Goal: Contribute content: Add original content to the website for others to see

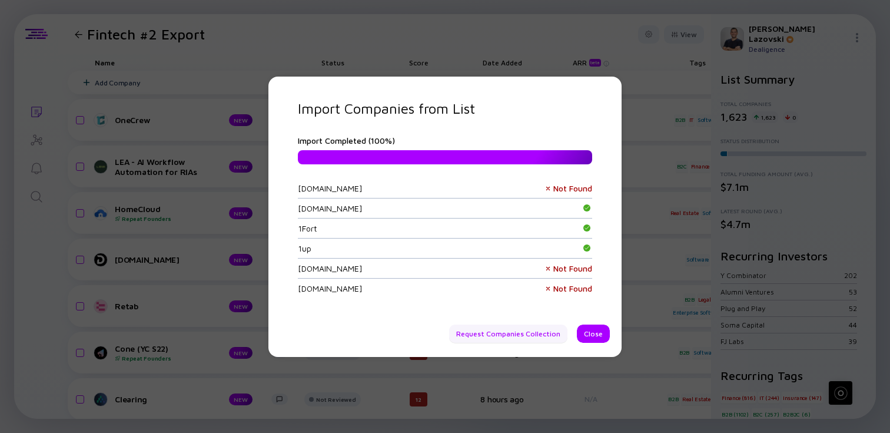
click at [532, 333] on div "Request Companies Collection" at bounding box center [508, 333] width 118 height 18
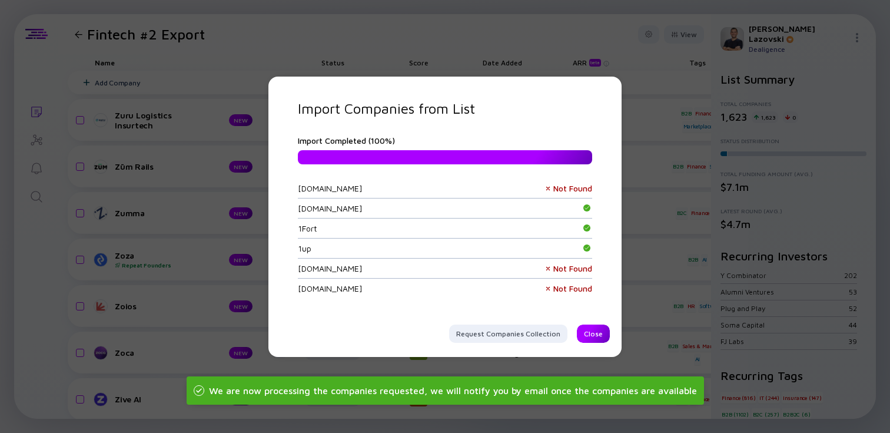
click at [593, 332] on div "Close" at bounding box center [593, 333] width 33 height 18
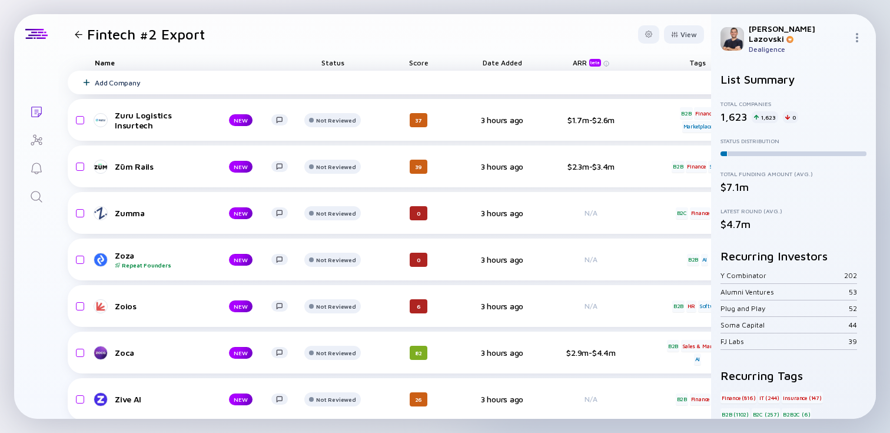
click at [364, 80] on div "Add Company" at bounding box center [610, 83] width 1084 height 24
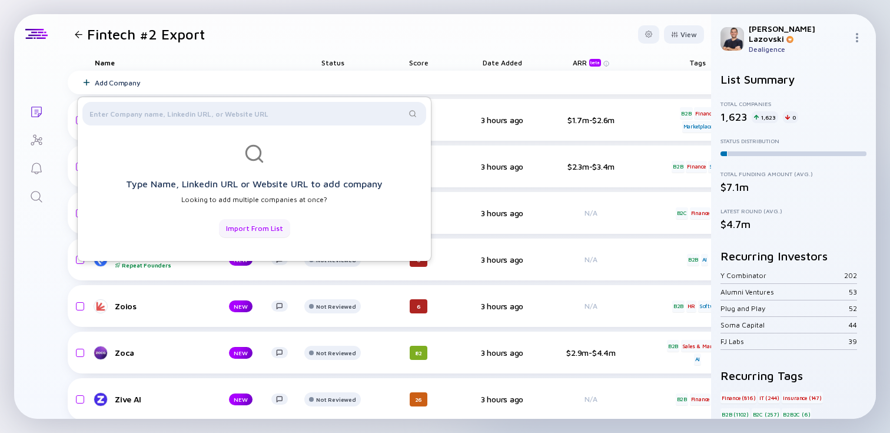
click at [265, 223] on div "Import from List" at bounding box center [254, 228] width 71 height 18
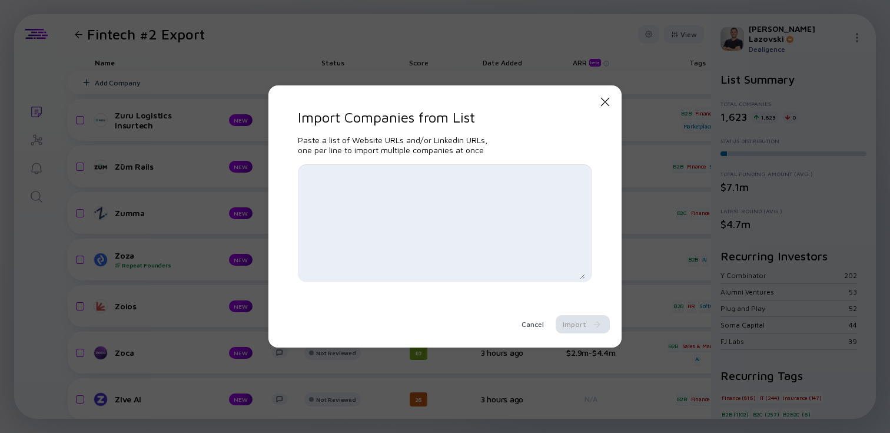
click at [342, 167] on textarea at bounding box center [445, 223] width 280 height 112
paste textarea "[URL][DOMAIN_NAME] [URL][DOMAIN_NAME] [URL][DOMAIN_NAME] [URL][DOMAIN_NAME] [UR…"
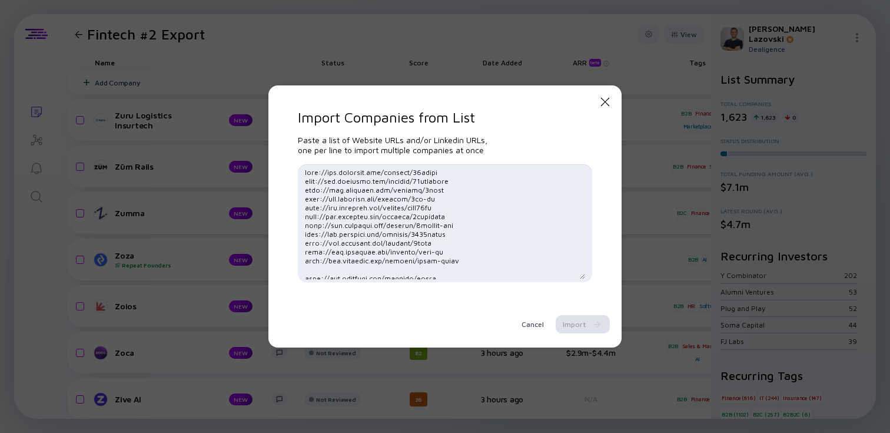
scroll to position [18622, 0]
type textarea "[URL][DOMAIN_NAME] [URL][DOMAIN_NAME] [URL][DOMAIN_NAME] [URL][DOMAIN_NAME] [UR…"
click at [577, 321] on div "Import" at bounding box center [583, 324] width 54 height 18
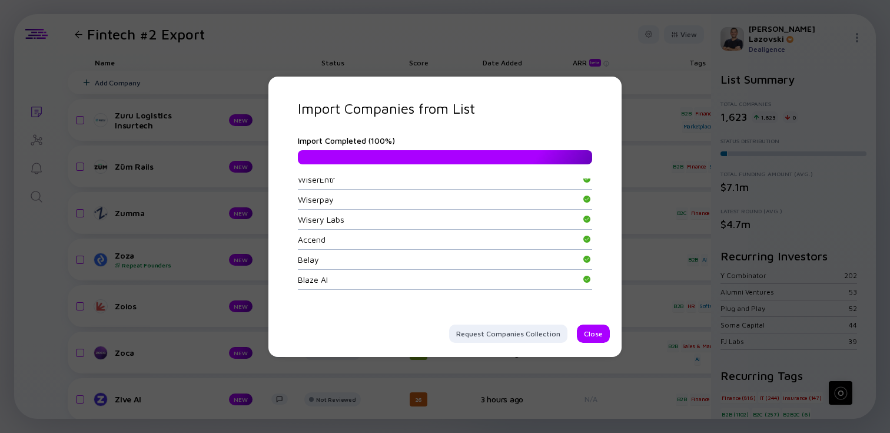
scroll to position [42139, 0]
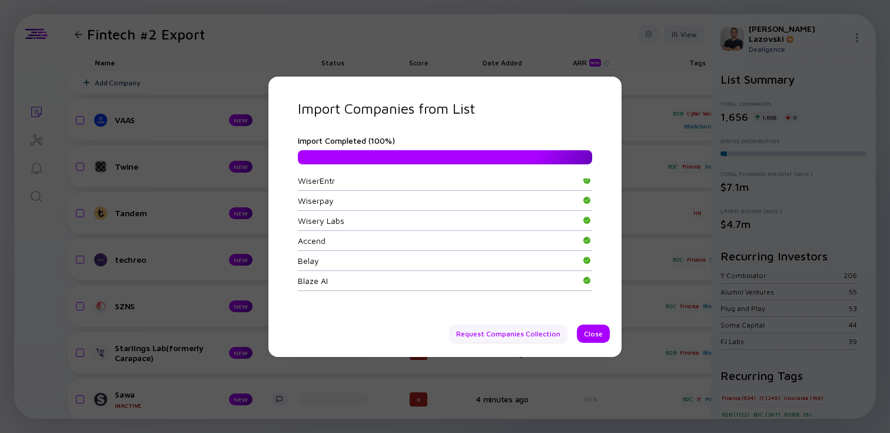
click at [522, 335] on div "Request Companies Collection" at bounding box center [508, 333] width 118 height 18
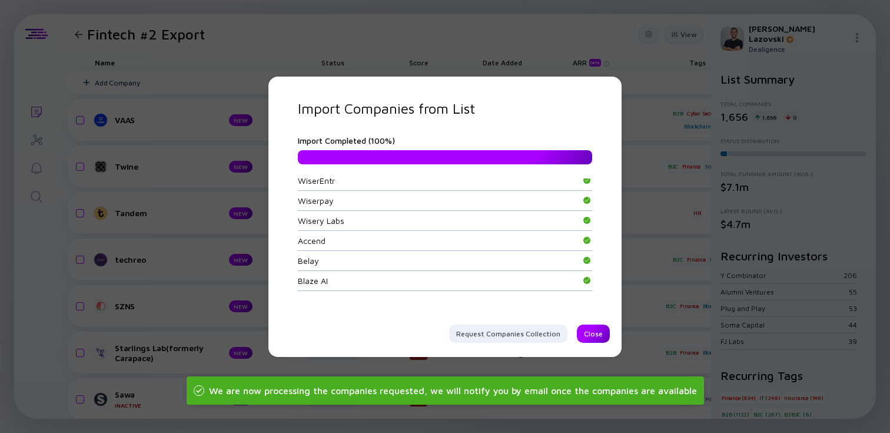
click at [596, 334] on div "Close" at bounding box center [593, 333] width 33 height 18
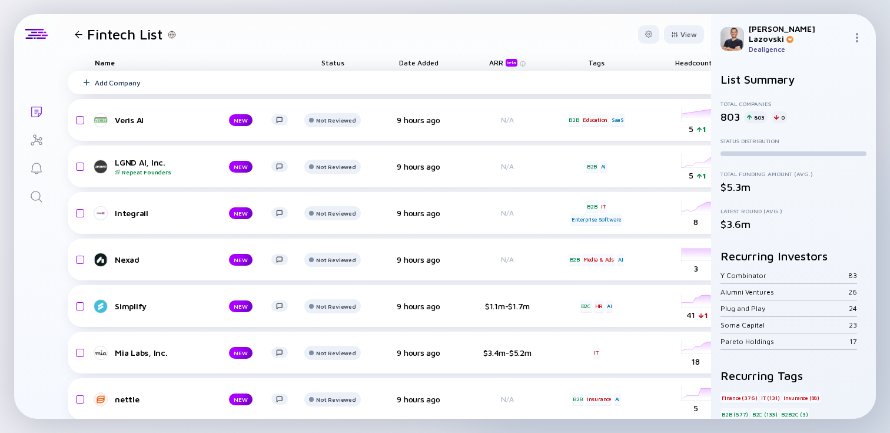
click at [363, 85] on div "Add Company" at bounding box center [615, 83] width 1095 height 24
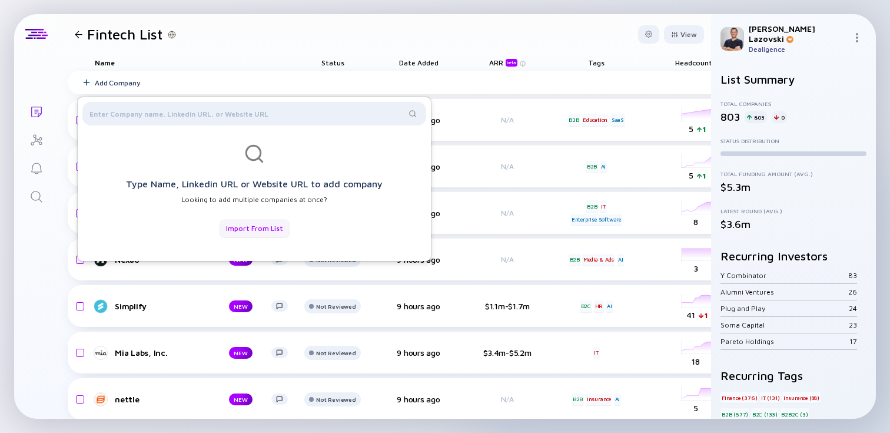
click at [261, 230] on div "Import from List" at bounding box center [254, 228] width 71 height 18
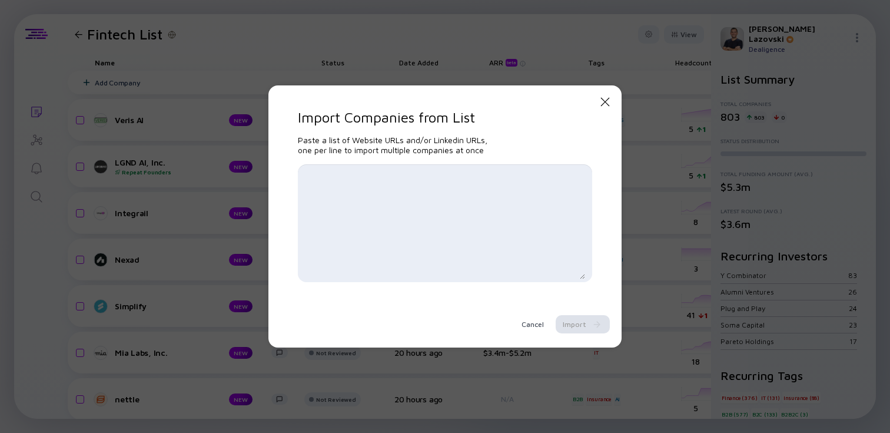
click at [329, 181] on textarea at bounding box center [445, 223] width 280 height 112
paste textarea "[URL][DOMAIN_NAME] [URL][DOMAIN_NAME] [URL][DOMAIN_NAME] [URL][DOMAIN_NAME] [UR…"
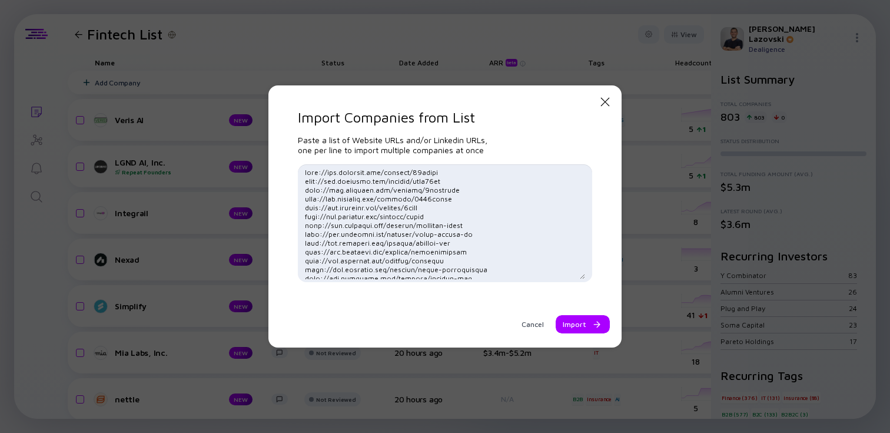
click at [519, 224] on textarea at bounding box center [445, 223] width 280 height 112
type textarea "[URL][DOMAIN_NAME] [URL][DOMAIN_NAME] [URL][DOMAIN_NAME] [URL][DOMAIN_NAME] [UR…"
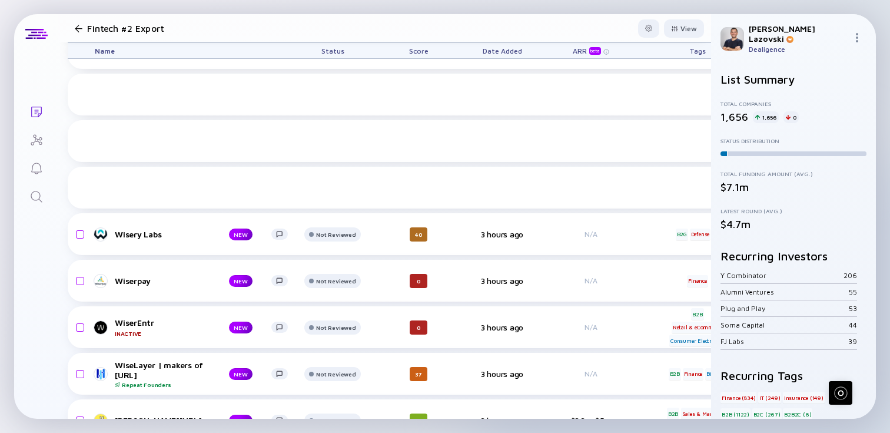
scroll to position [3639, 0]
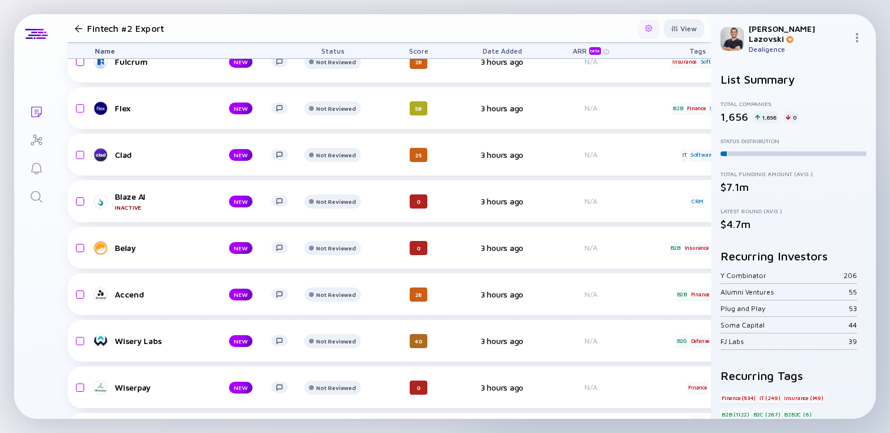
click at [654, 31] on div at bounding box center [648, 28] width 21 height 18
click at [618, 79] on div "Share" at bounding box center [613, 76] width 74 height 24
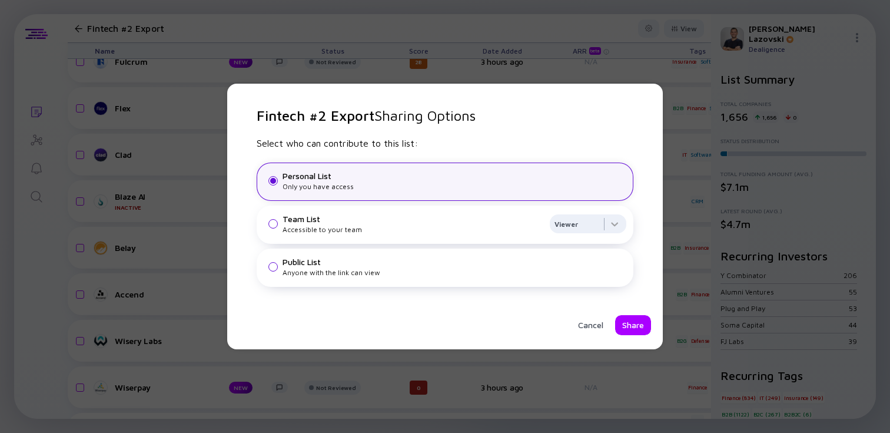
click at [439, 264] on div "Public List" at bounding box center [455, 262] width 344 height 10
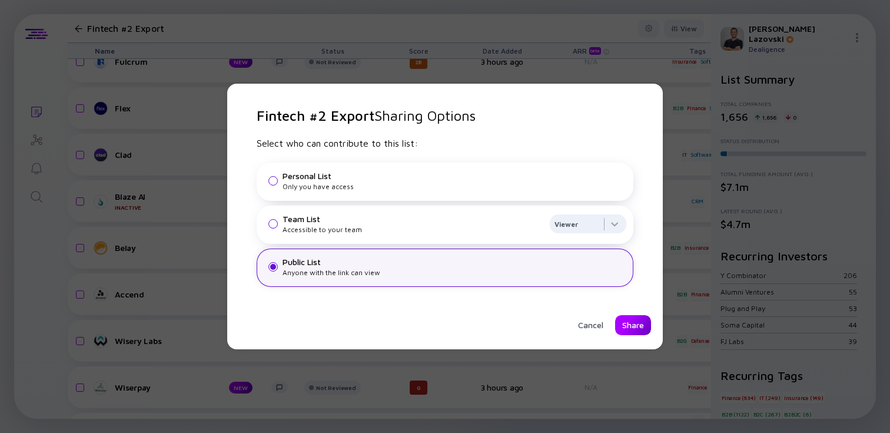
click at [629, 322] on div "Share" at bounding box center [633, 325] width 36 height 20
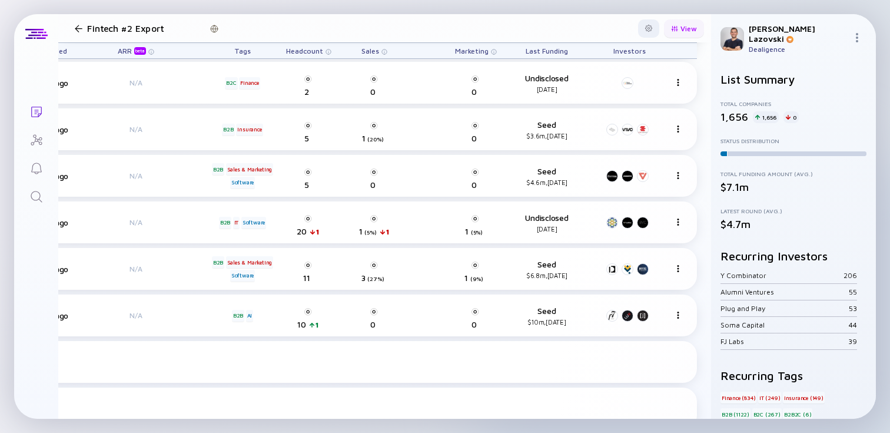
scroll to position [2913, 455]
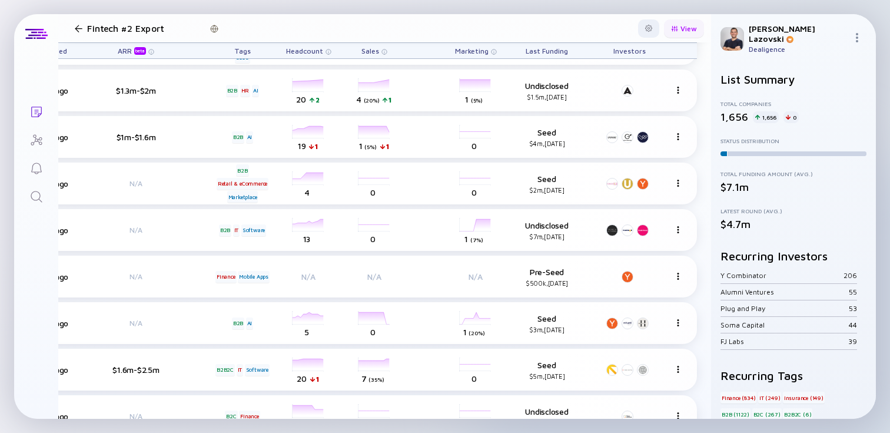
click at [695, 21] on div "View" at bounding box center [684, 28] width 40 height 18
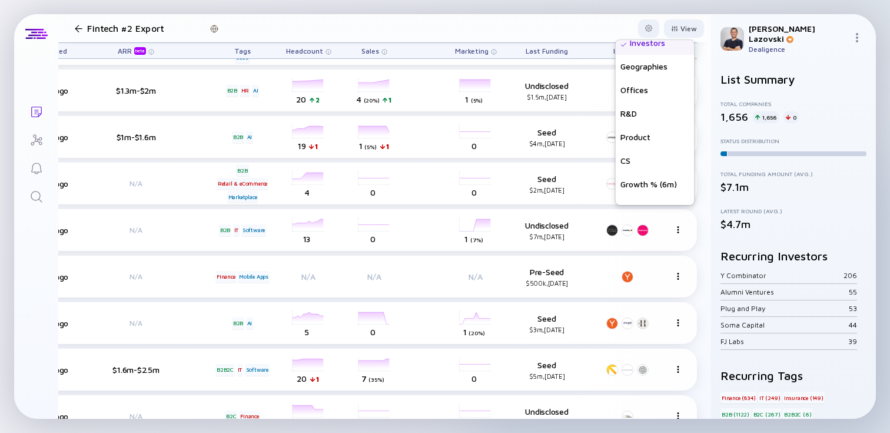
scroll to position [306, 0]
click at [644, 167] on div "Growth % (6m)" at bounding box center [655, 170] width 79 height 24
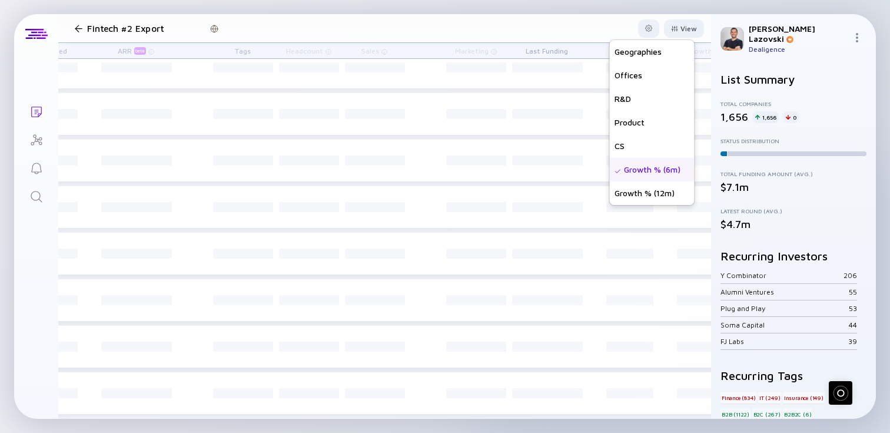
click at [540, 35] on header "Fintech #2 Export View Name Status Score Tags ARR beta Founders Date Added Head…" at bounding box center [384, 28] width 653 height 28
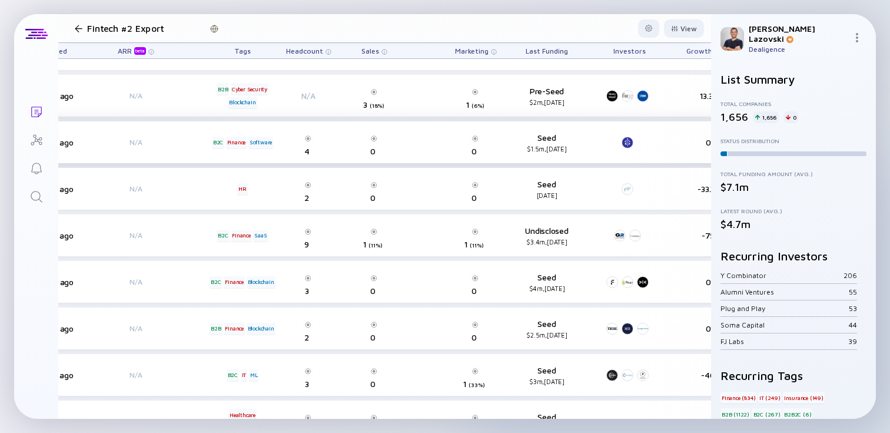
scroll to position [24, 532]
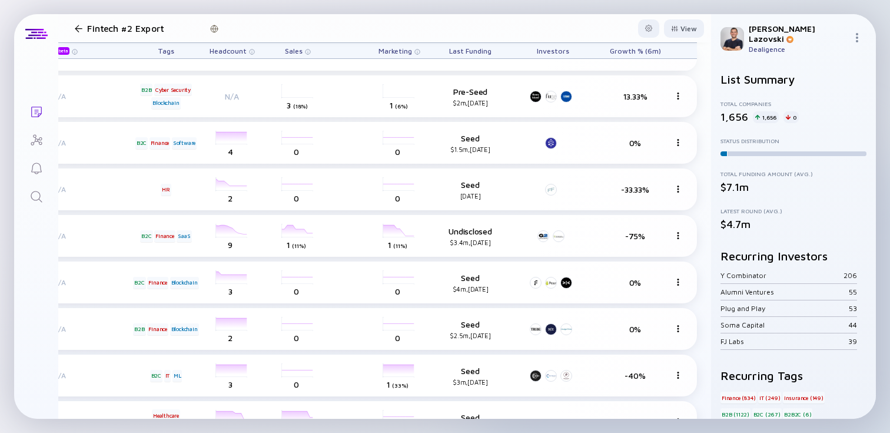
click at [492, 51] on span "Growth % (6m)" at bounding box center [470, 51] width 42 height 9
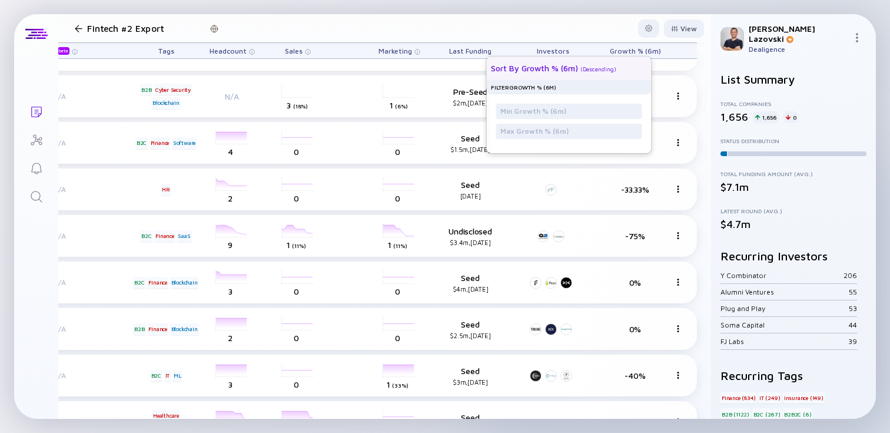
click at [627, 61] on div "Sort by Growth % (6m) ( Descending )" at bounding box center [564, 69] width 146 height 24
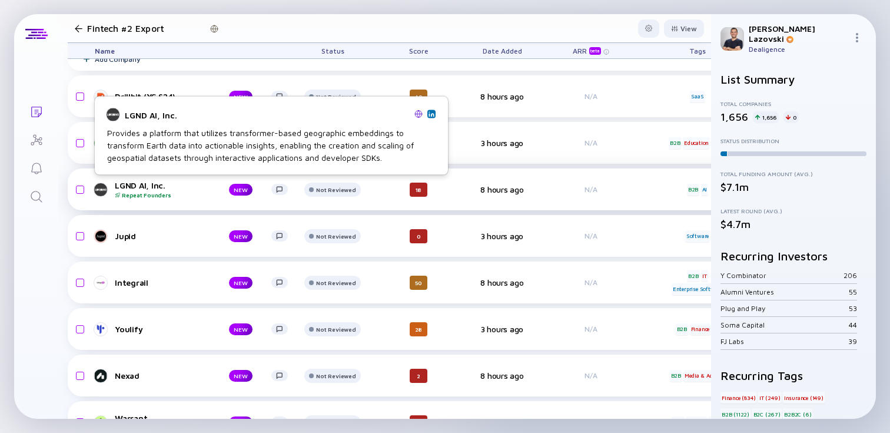
scroll to position [0, 0]
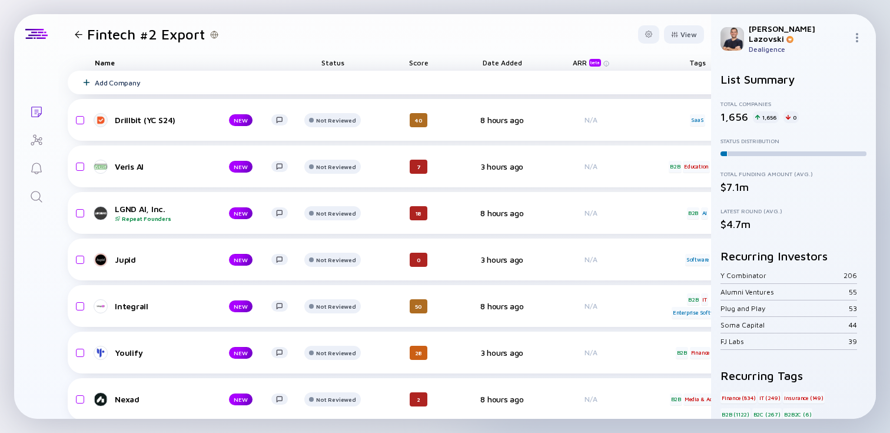
click at [391, 85] on div "Add Company" at bounding box center [648, 83] width 1161 height 24
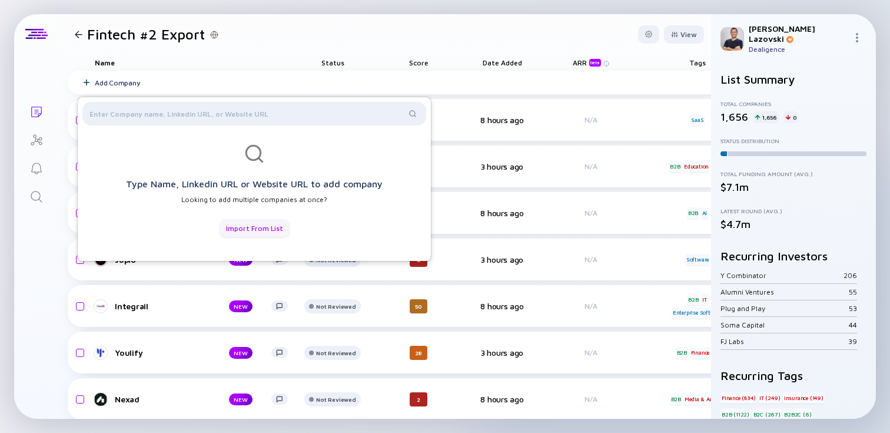
click at [260, 233] on div "Import from List" at bounding box center [254, 228] width 71 height 18
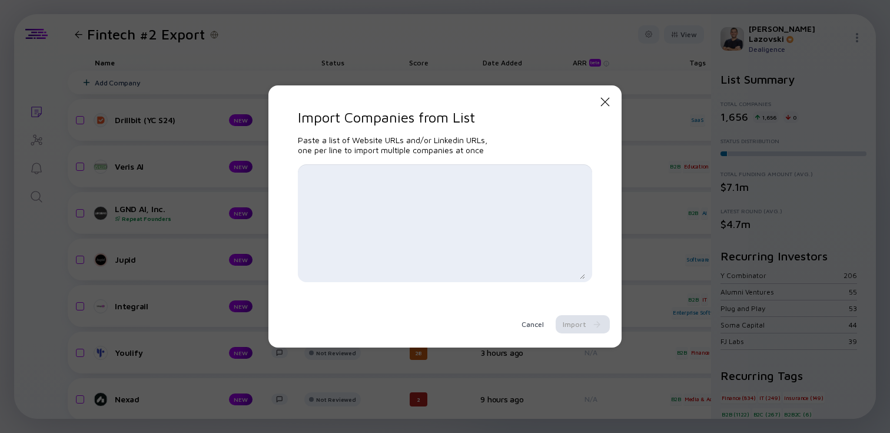
click at [413, 190] on textarea at bounding box center [445, 223] width 280 height 112
paste textarea "[URL][DOMAIN_NAME] [URL][DOMAIN_NAME] [URL][DOMAIN_NAME] [URL][DOMAIN_NAME] [UR…"
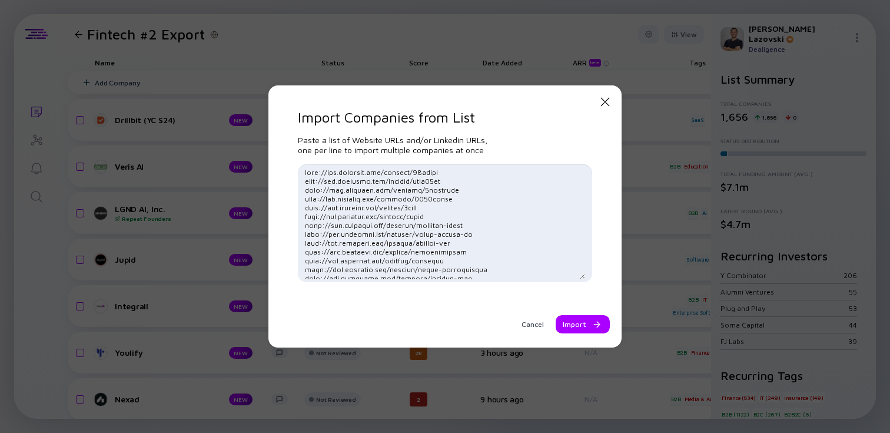
scroll to position [2979, 0]
type textarea "[URL][DOMAIN_NAME] [URL][DOMAIN_NAME] [URL][DOMAIN_NAME] [URL][DOMAIN_NAME] [UR…"
click at [585, 319] on div "Import" at bounding box center [583, 324] width 54 height 18
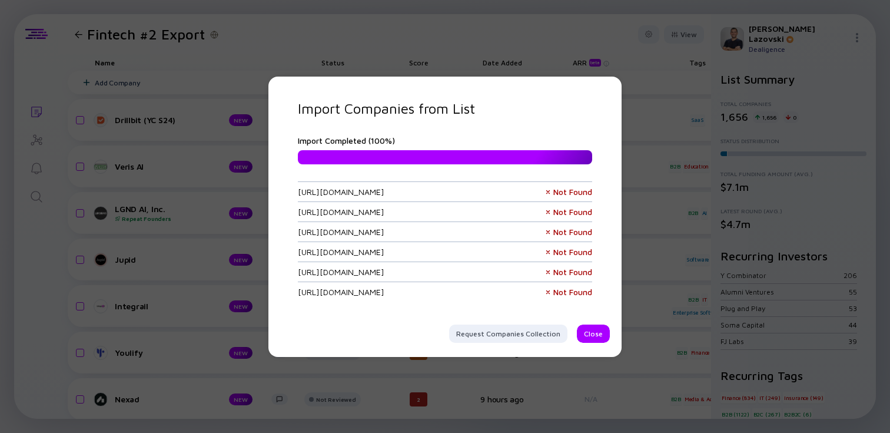
scroll to position [0, 0]
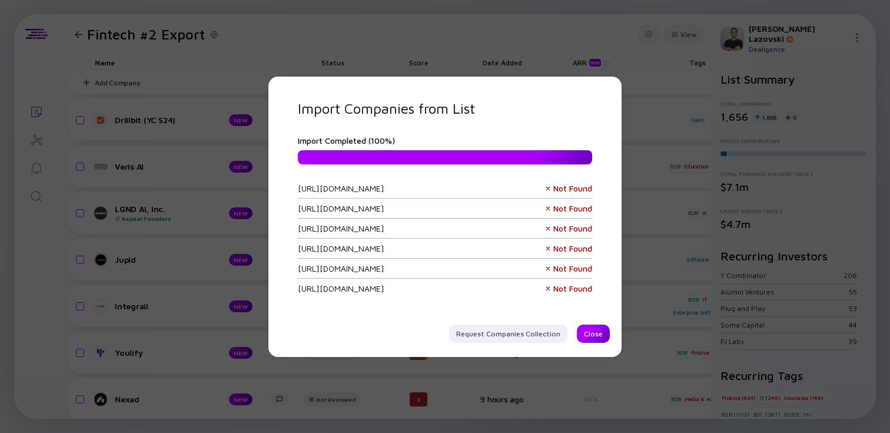
click at [592, 335] on div "Close" at bounding box center [593, 333] width 33 height 18
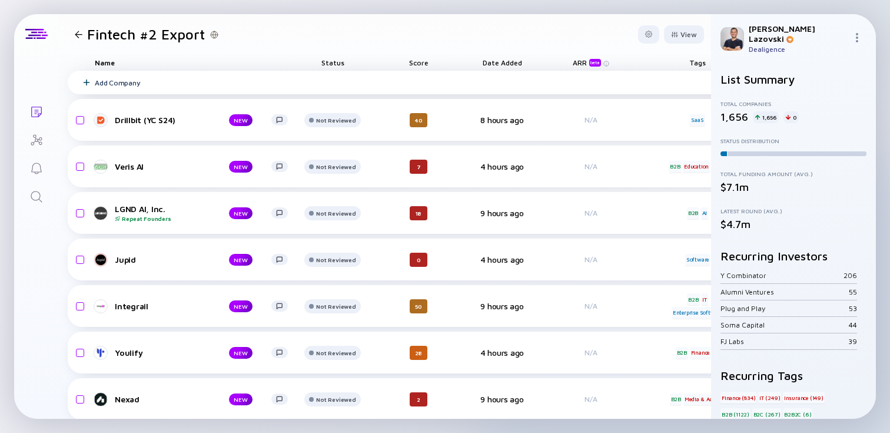
click at [317, 82] on div "Add Company" at bounding box center [648, 83] width 1161 height 24
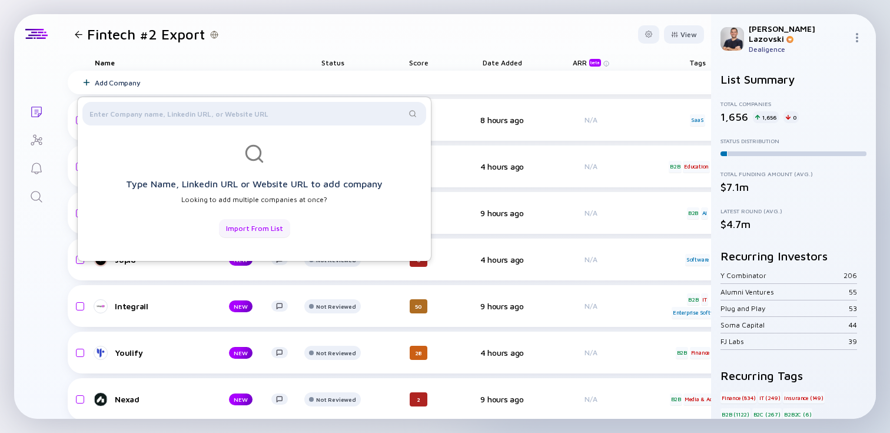
click at [266, 223] on div "Import from List" at bounding box center [254, 228] width 71 height 18
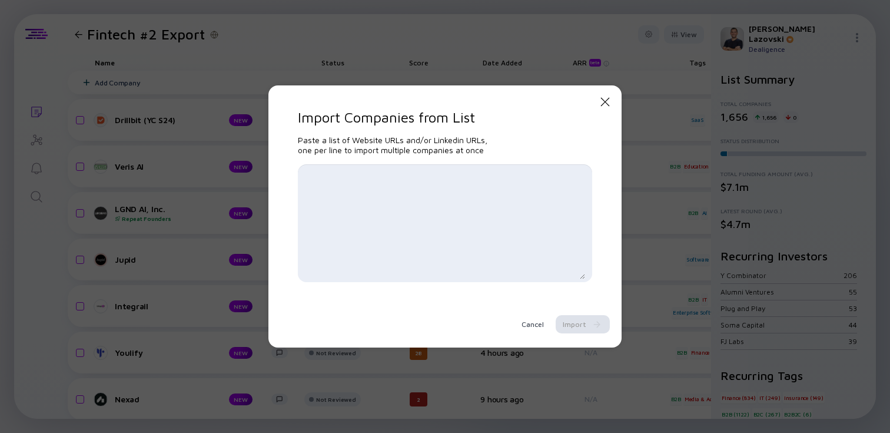
click at [406, 184] on textarea at bounding box center [445, 223] width 280 height 112
